Goal: Transaction & Acquisition: Download file/media

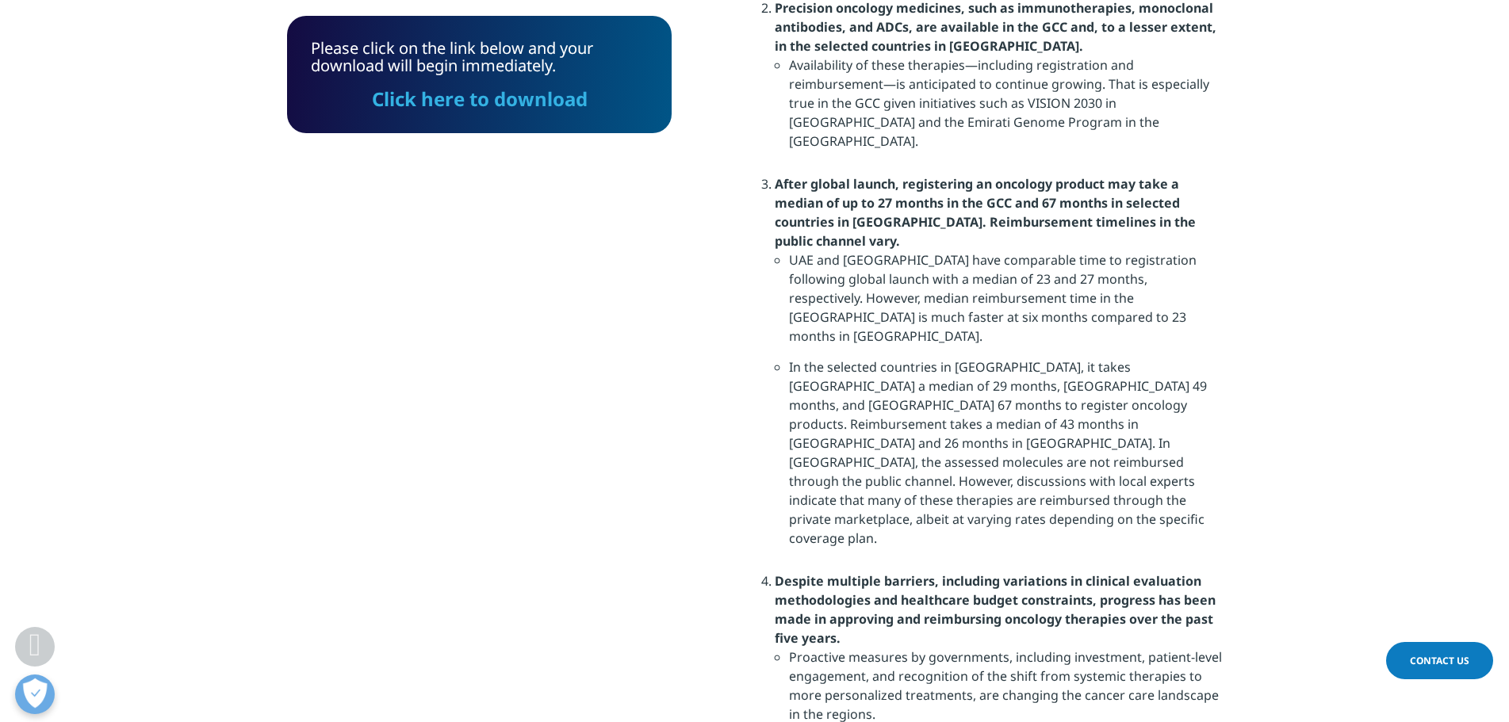
scroll to position [2158, 0]
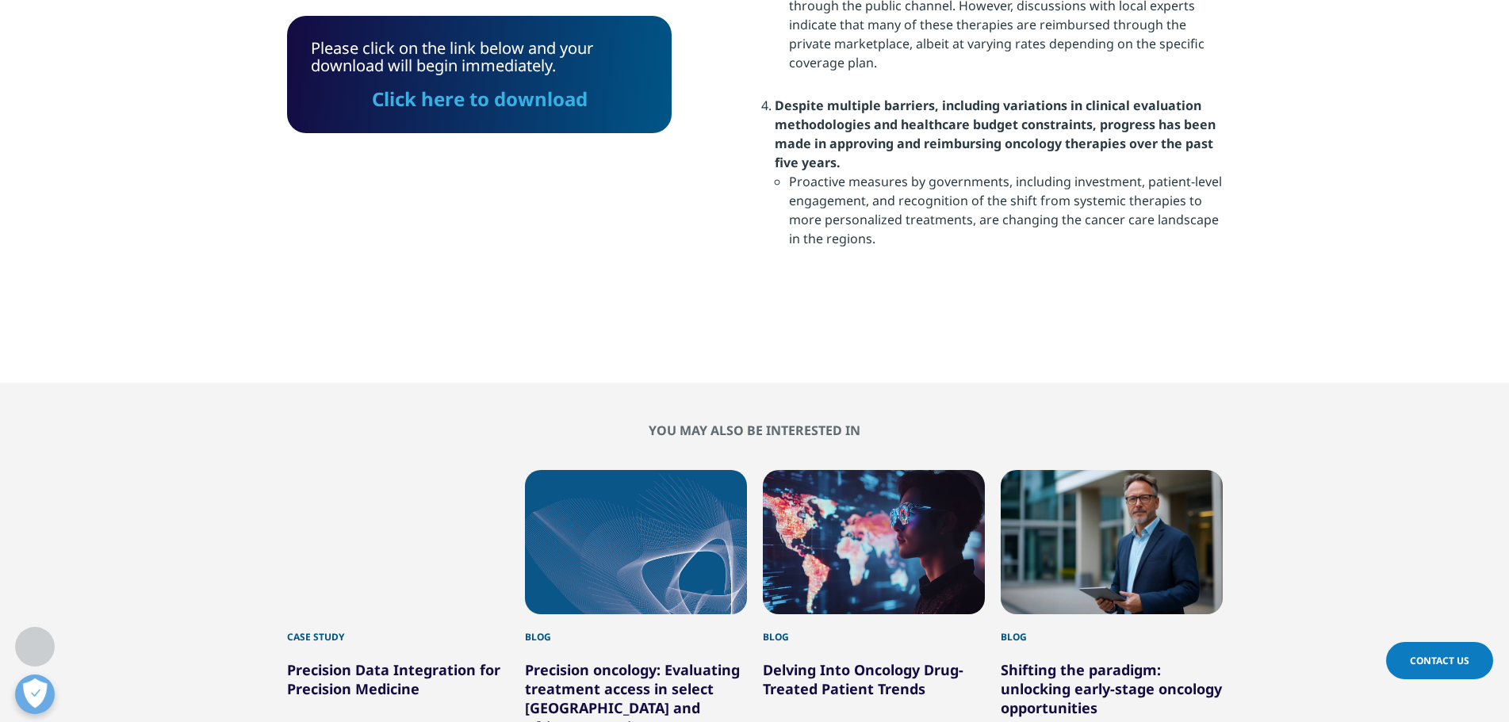
click at [587, 661] on link "Precision oncology: Evaluating treatment access in select Middle East and Afric…" at bounding box center [632, 699] width 215 height 76
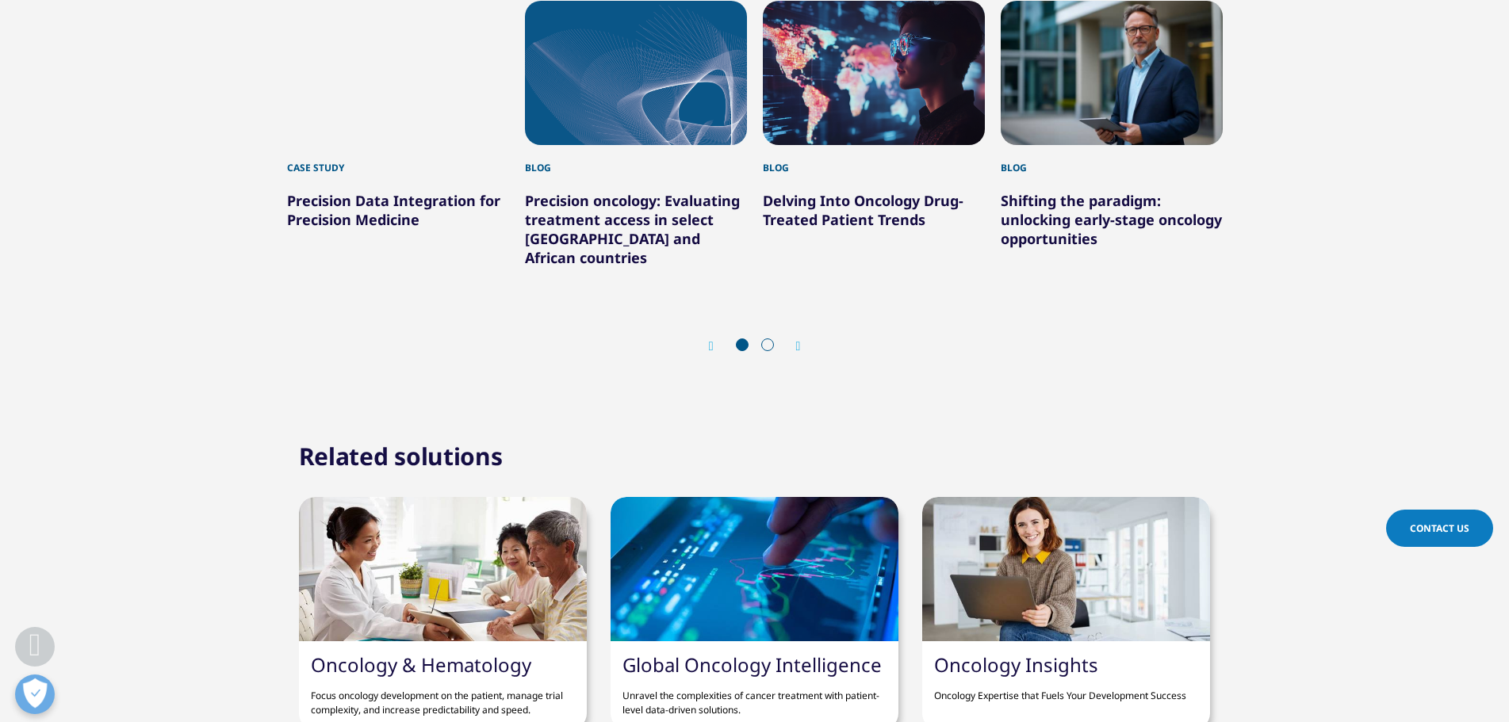
scroll to position [2713, 0]
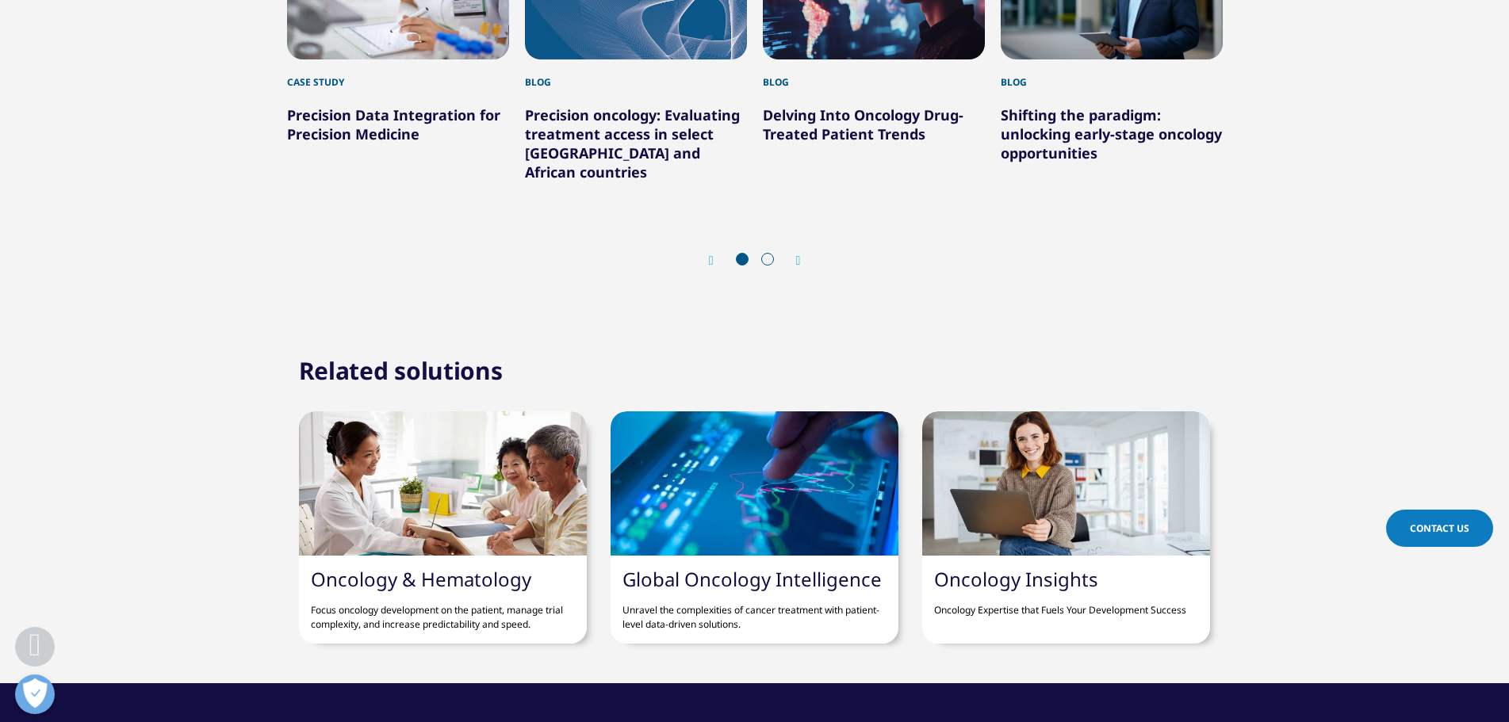
click at [991, 566] on link "Oncology Insights" at bounding box center [1016, 579] width 164 height 26
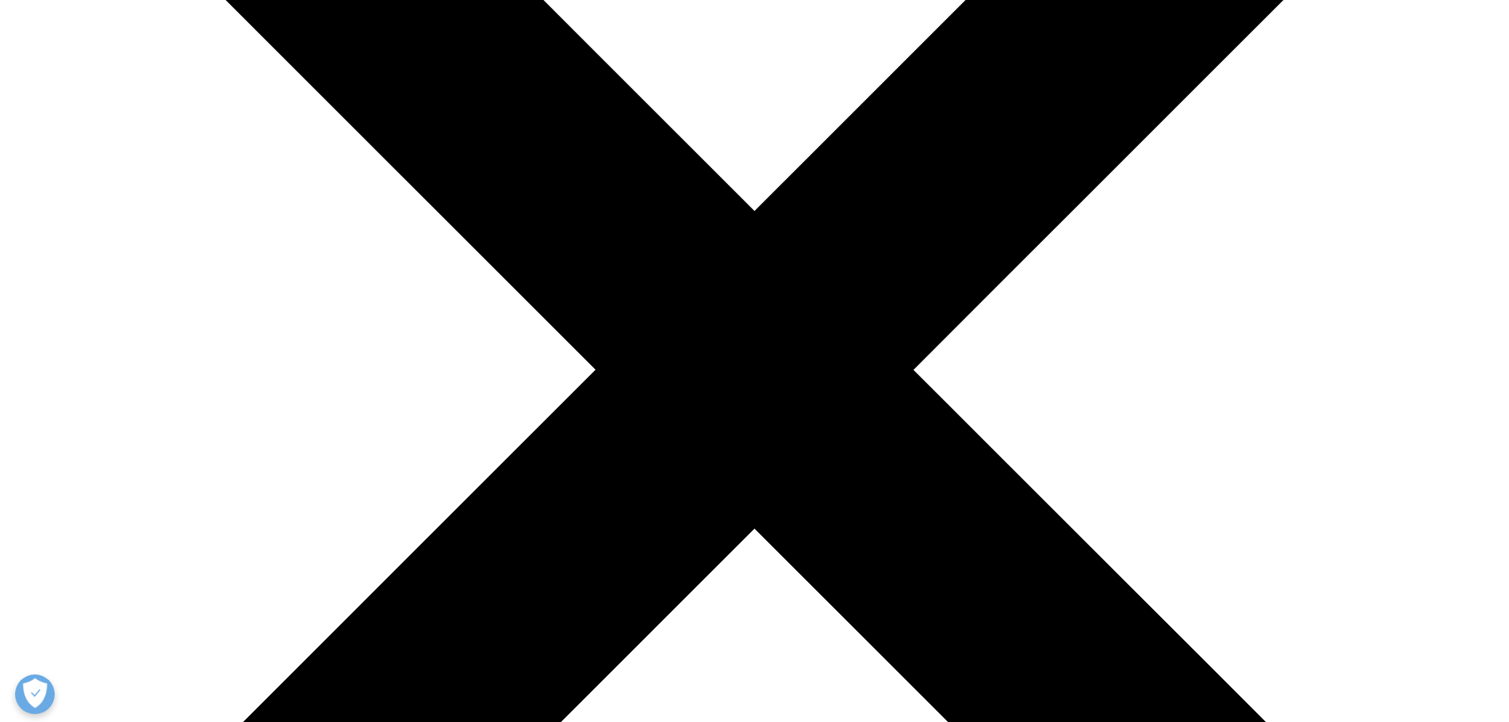
scroll to position [238, 0]
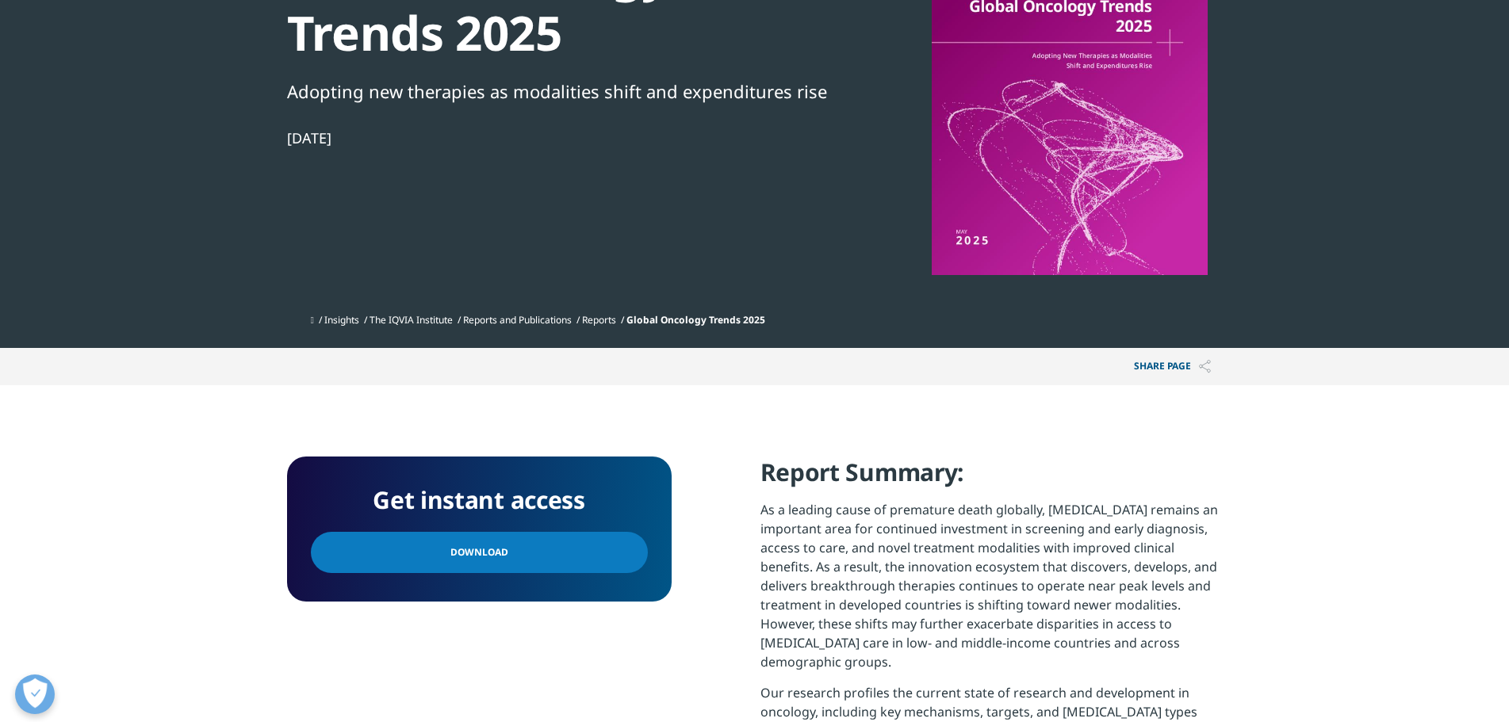
scroll to position [238, 0]
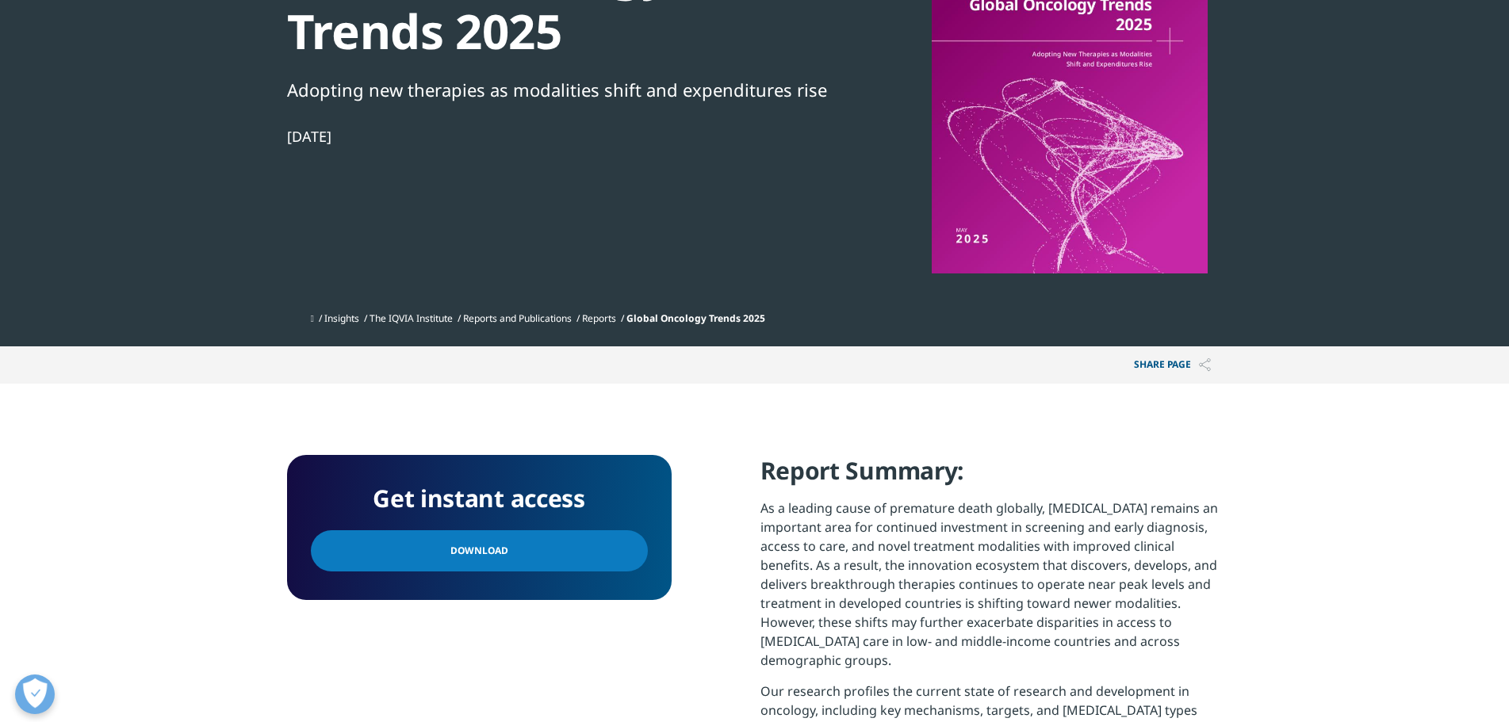
click at [538, 549] on link "Download" at bounding box center [479, 550] width 337 height 41
